Goal: Information Seeking & Learning: Learn about a topic

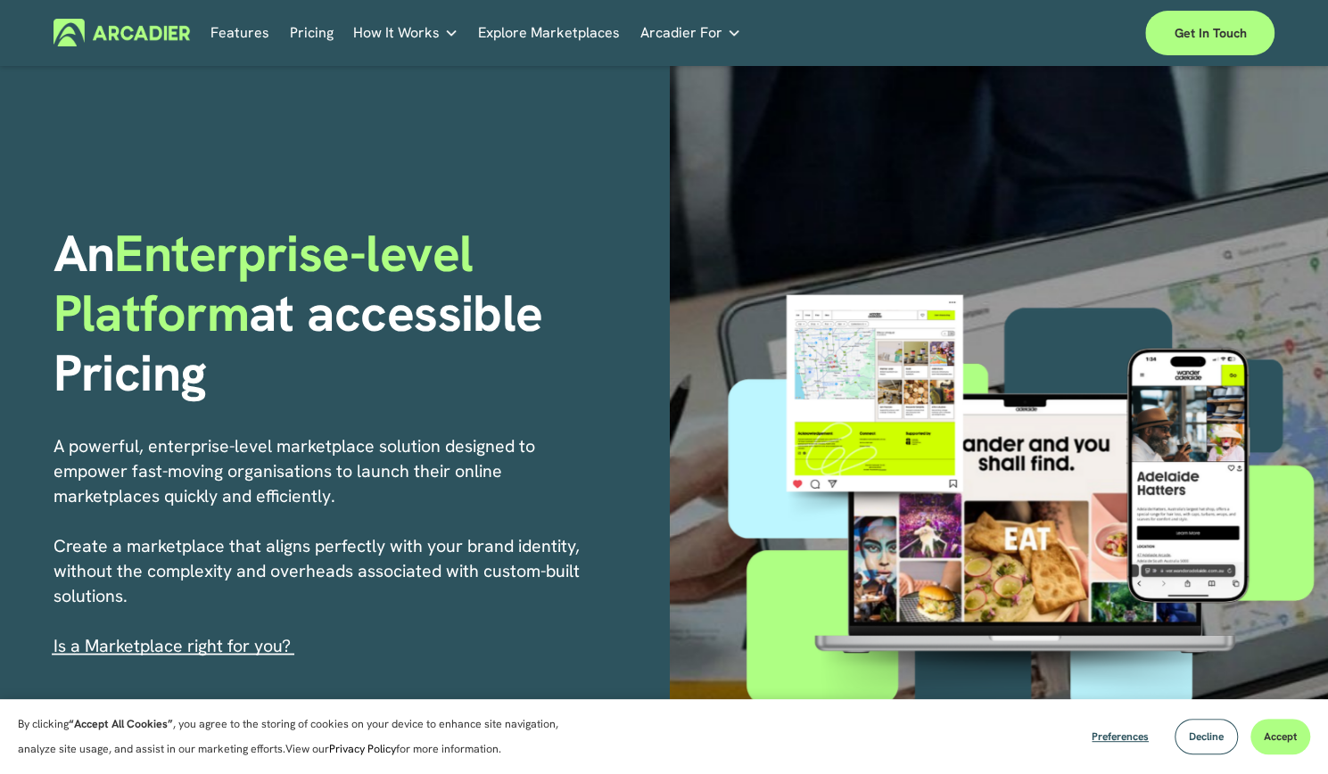
click at [316, 28] on link "Pricing" at bounding box center [312, 33] width 44 height 28
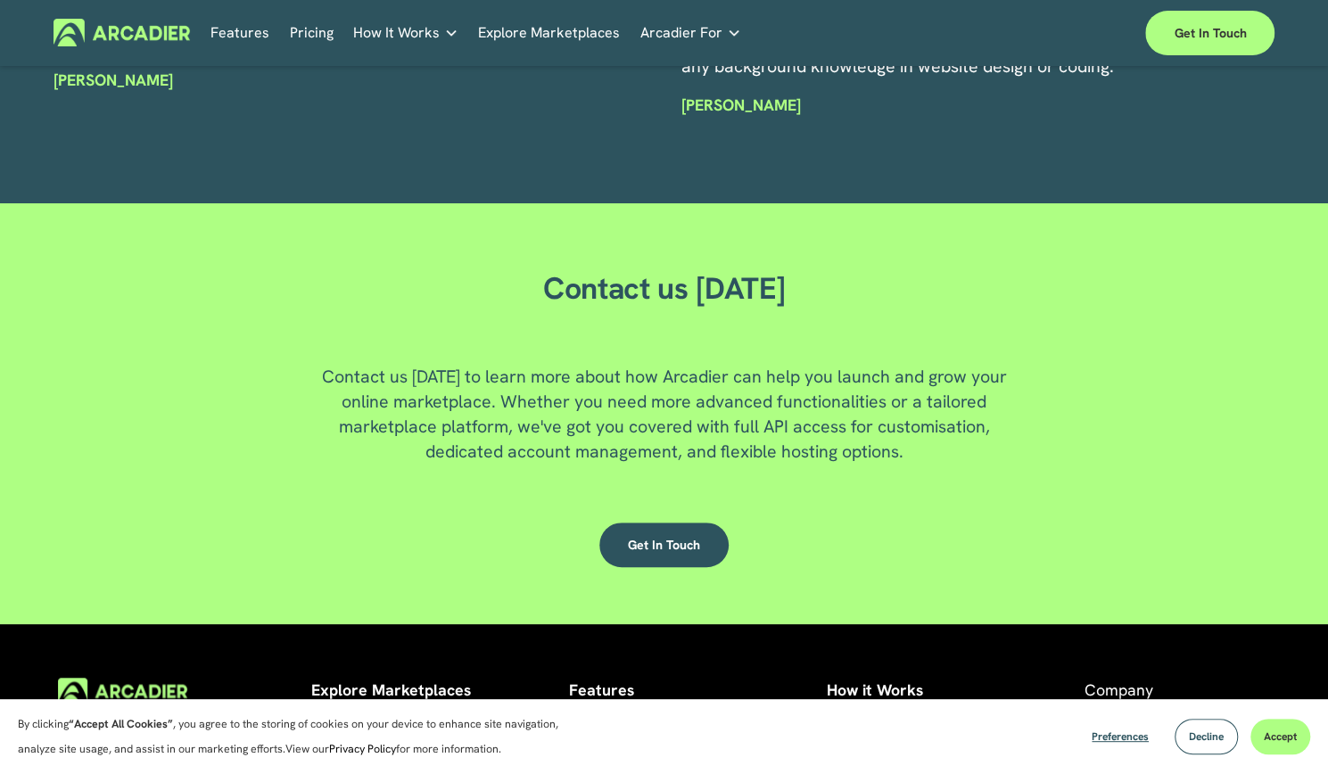
scroll to position [4603, 0]
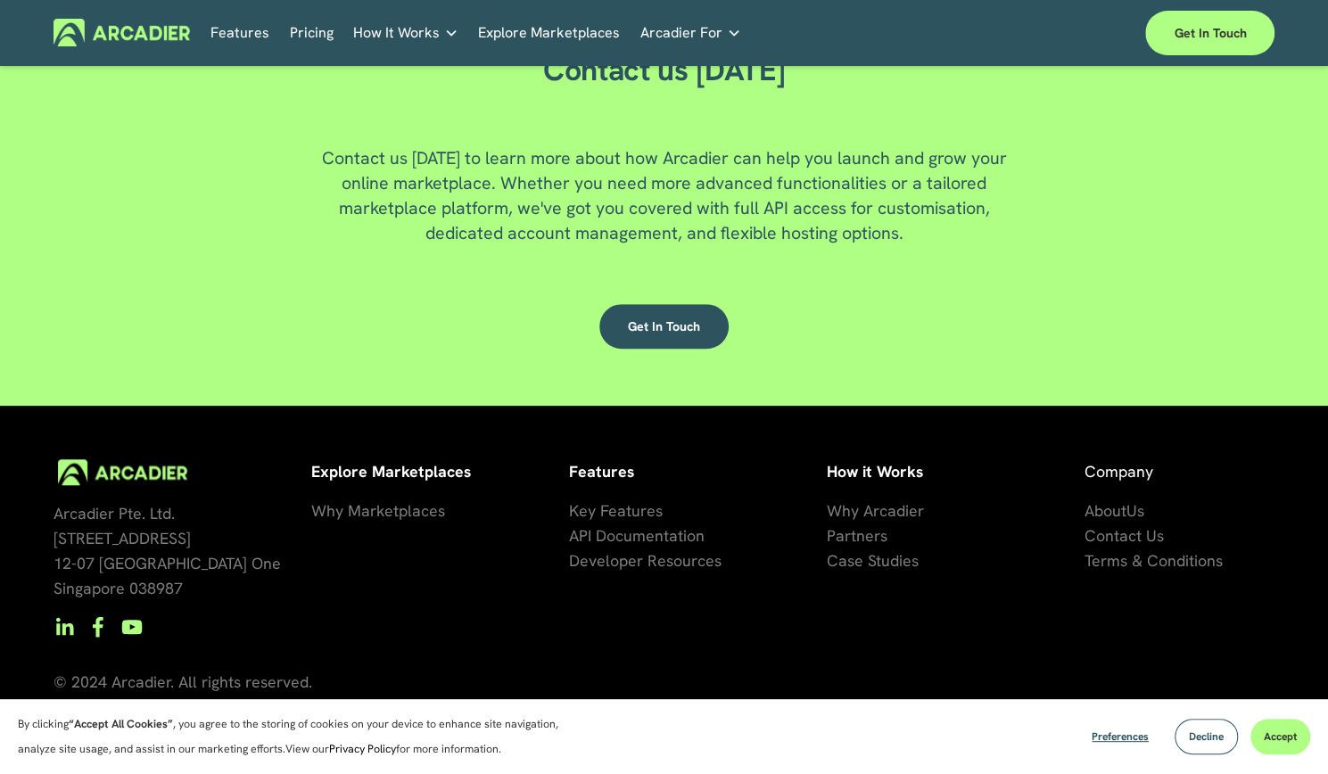
click at [302, 37] on link "Pricing" at bounding box center [312, 33] width 44 height 28
